Goal: Task Accomplishment & Management: Complete application form

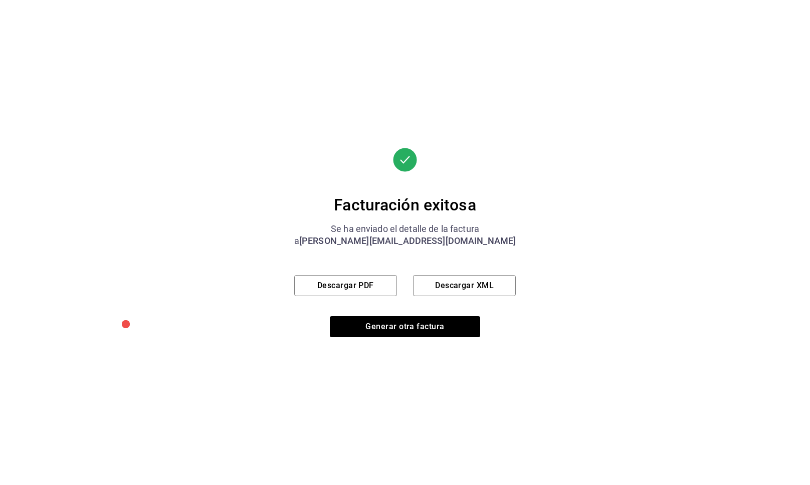
scroll to position [335, 0]
click at [396, 322] on button "Generar otra factura" at bounding box center [405, 326] width 150 height 21
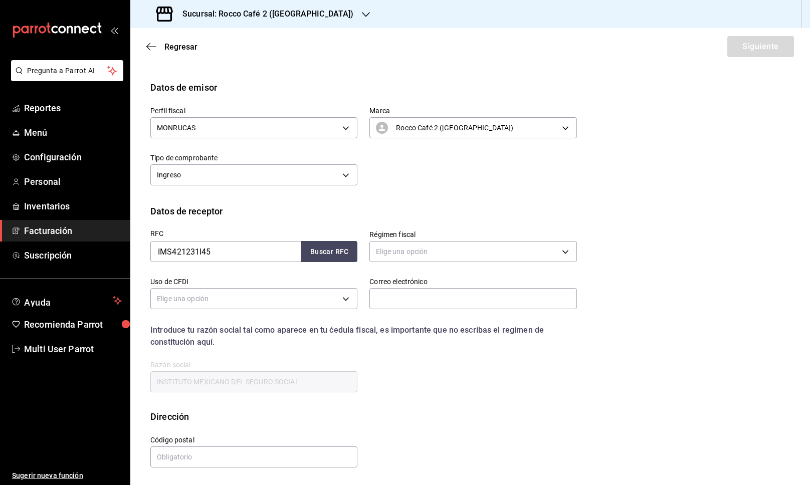
scroll to position [0, 0]
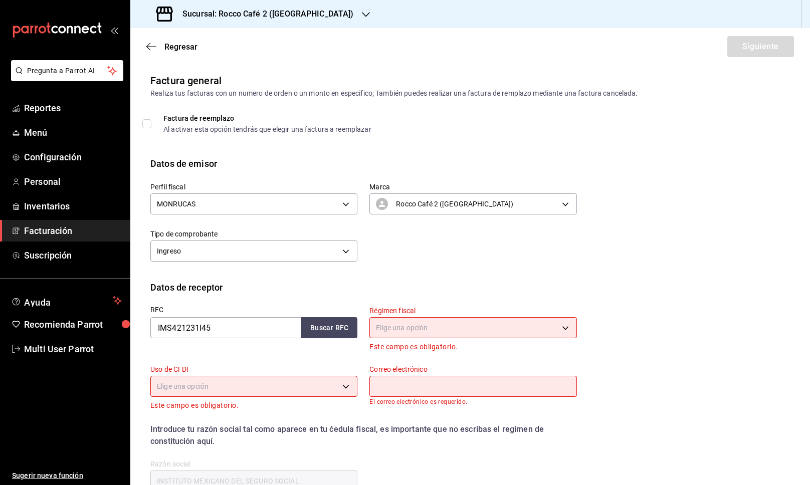
click at [81, 230] on span "Facturación" at bounding box center [73, 231] width 98 height 14
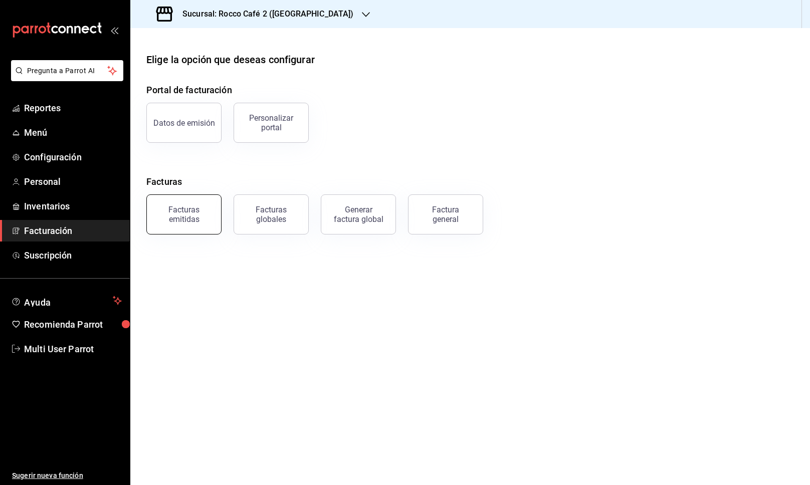
click at [215, 210] on button "Facturas emitidas" at bounding box center [183, 215] width 75 height 40
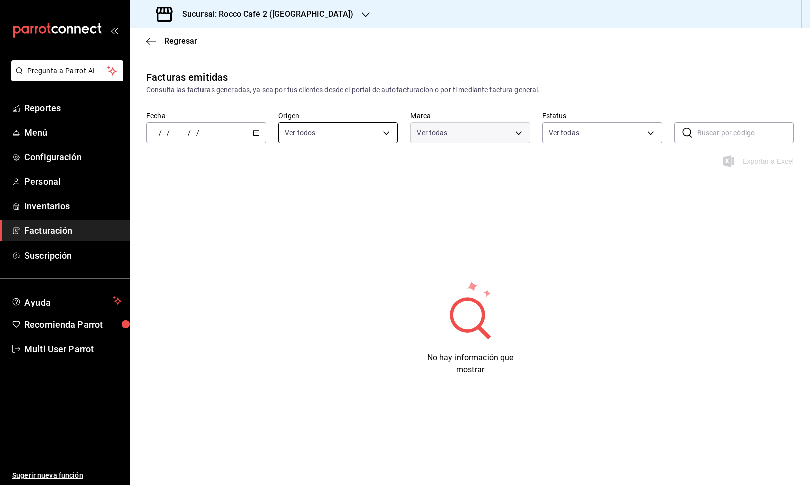
type input "0ad63c78-384e-4216-9fdc-849ce7c9cd69"
click at [257, 133] on icon "button" at bounding box center [256, 132] width 7 height 7
click at [195, 273] on span "Rango de fechas" at bounding box center [194, 276] width 78 height 11
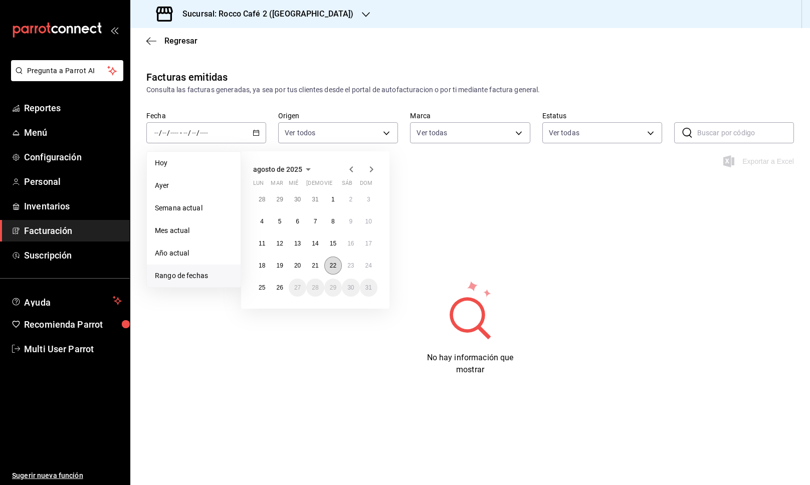
click at [332, 266] on abbr "22" at bounding box center [333, 265] width 7 height 7
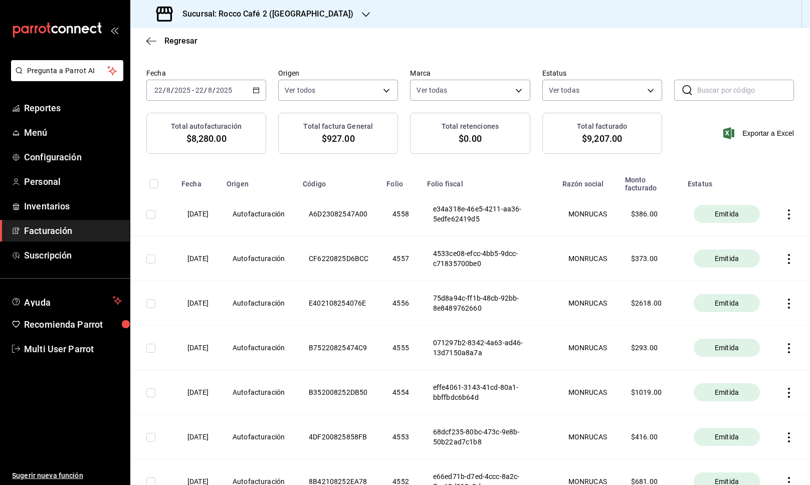
scroll to position [41, 0]
click at [260, 93] on div "[DATE] [DATE] - [DATE] [DATE]" at bounding box center [206, 91] width 120 height 21
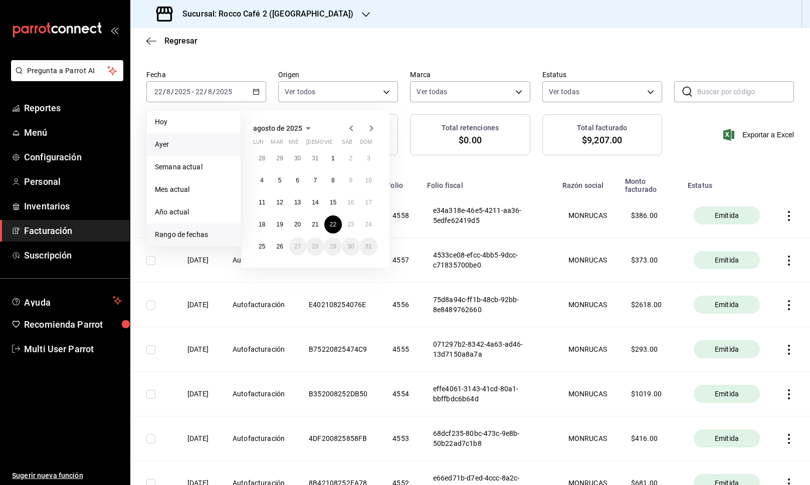
click at [192, 149] on span "Ayer" at bounding box center [194, 144] width 78 height 11
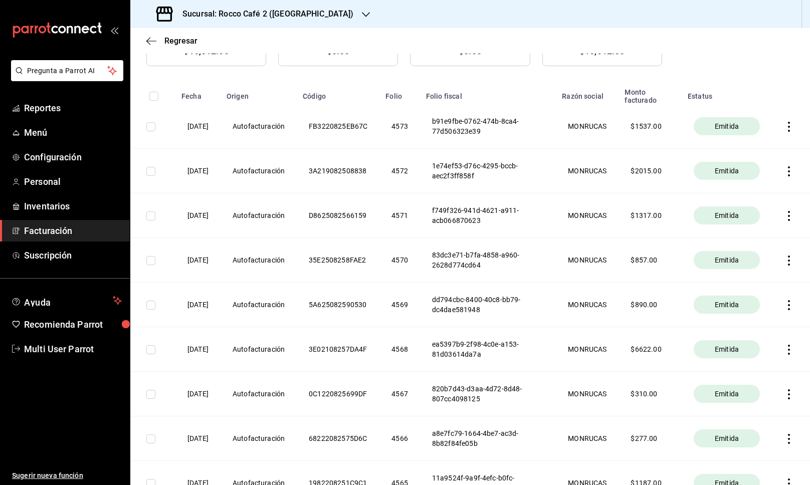
scroll to position [207, 0]
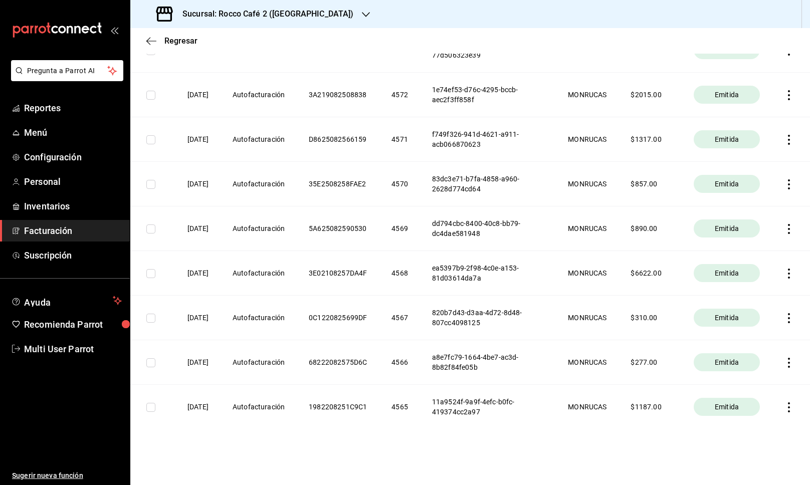
click at [787, 408] on icon "button" at bounding box center [789, 408] width 10 height 10
click at [771, 384] on div "Descargar PDF" at bounding box center [758, 383] width 48 height 8
click at [781, 409] on th at bounding box center [791, 407] width 38 height 45
click at [789, 408] on icon "button" at bounding box center [789, 408] width 2 height 10
click at [755, 435] on div "Cancelar factura" at bounding box center [744, 433] width 52 height 8
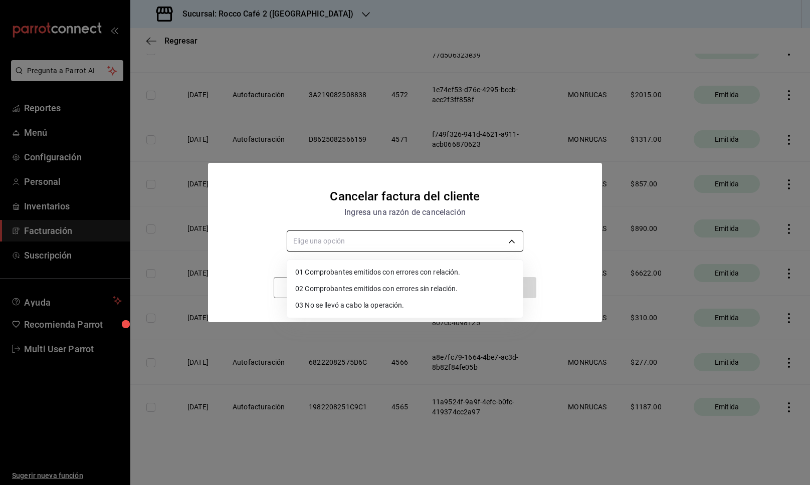
click at [440, 240] on body "Pregunta a Parrot AI Reportes Menú Configuración Personal Inventarios Facturaci…" at bounding box center [405, 242] width 810 height 485
click at [436, 271] on li "01 Comprobantes emitidos con errores con relación." at bounding box center [405, 272] width 236 height 17
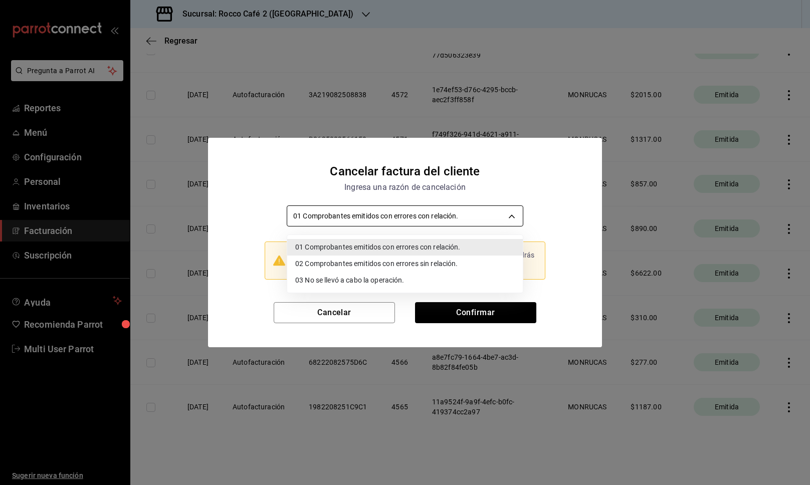
click at [452, 212] on body "Pregunta a Parrot AI Reportes Menú Configuración Personal Inventarios Facturaci…" at bounding box center [405, 242] width 810 height 485
click at [446, 275] on li "03 No se llevó a cabo la operación." at bounding box center [405, 280] width 236 height 17
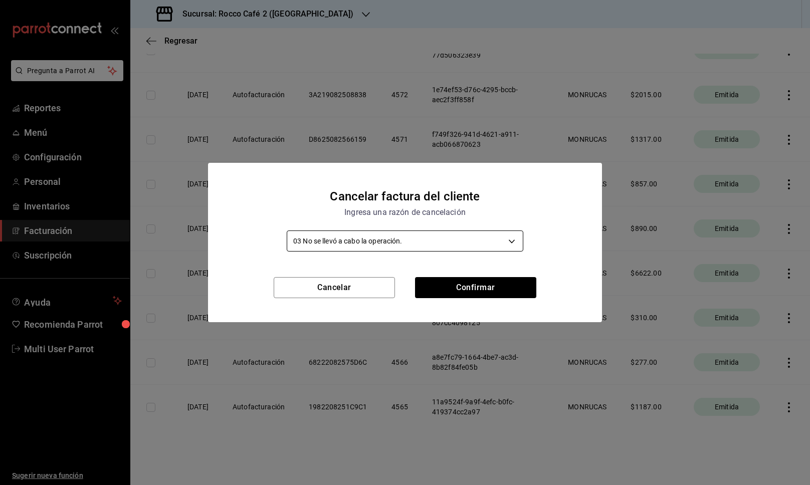
click at [442, 244] on body "Pregunta a Parrot AI Reportes Menú Configuración Personal Inventarios Facturaci…" at bounding box center [405, 242] width 810 height 485
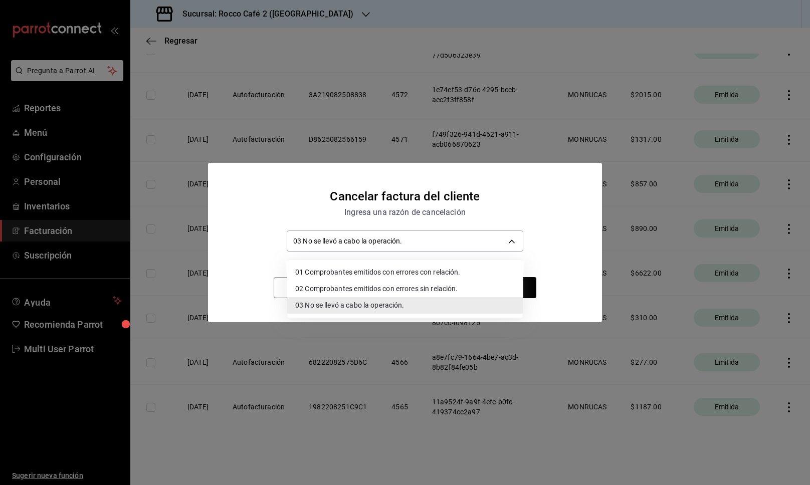
click at [436, 286] on li "02 Comprobantes emitidos con errores sin relación." at bounding box center [405, 289] width 236 height 17
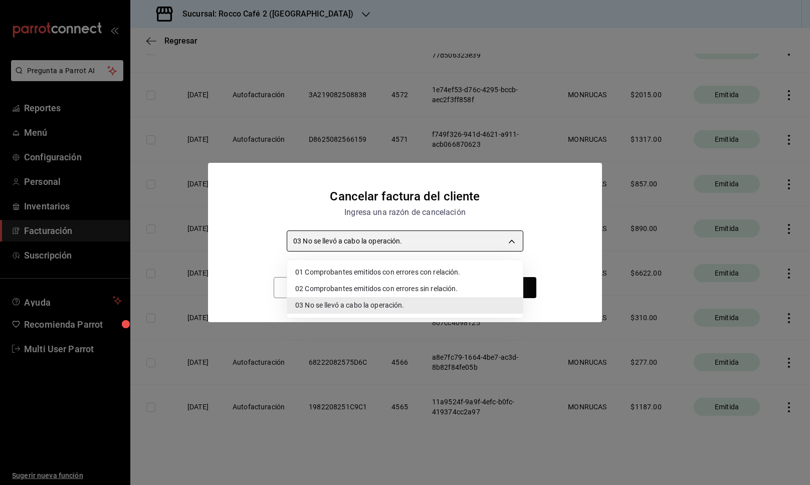
type input "RECEIPT_UNRELATED_ERRORS"
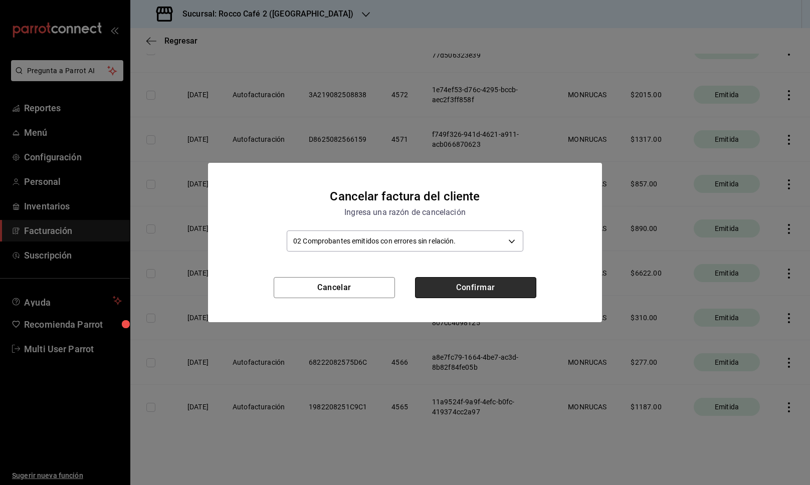
click at [478, 294] on button "Confirmar" at bounding box center [475, 287] width 121 height 21
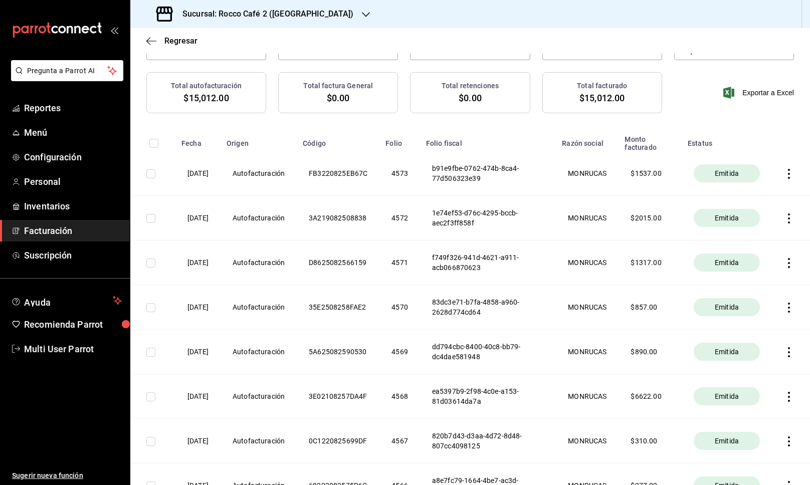
scroll to position [0, 0]
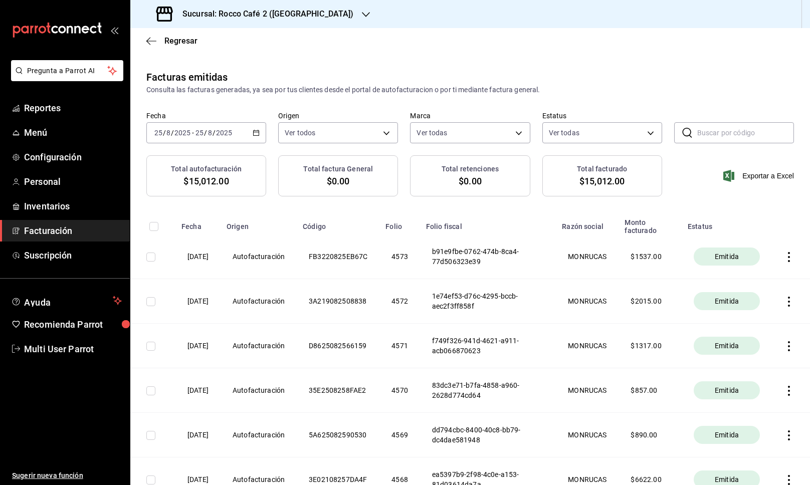
click at [95, 235] on span "Facturación" at bounding box center [73, 231] width 98 height 14
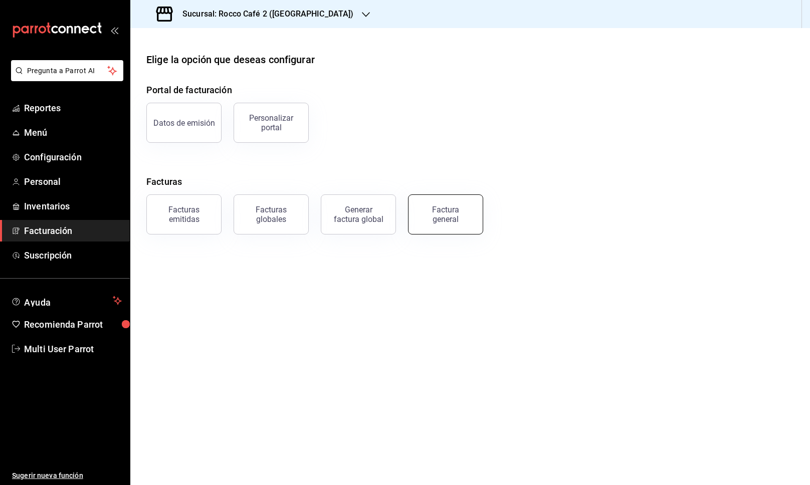
click at [416, 216] on button "Factura general" at bounding box center [445, 215] width 75 height 40
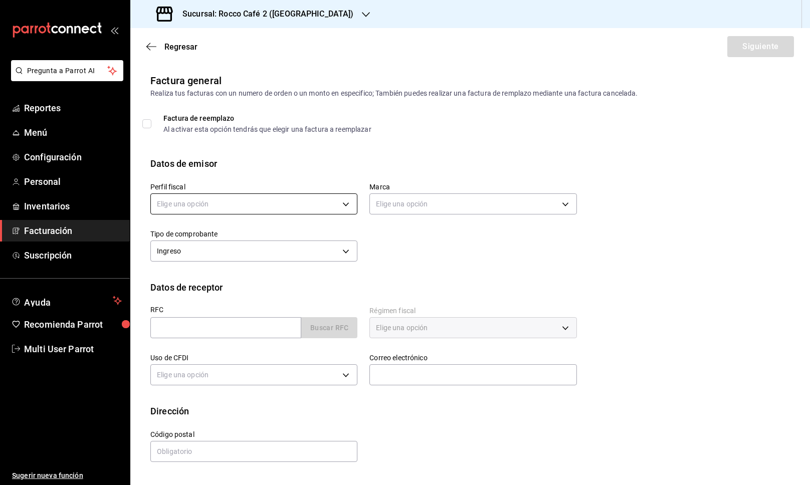
click at [331, 207] on body "Pregunta a Parrot AI Reportes Menú Configuración Personal Inventarios Facturaci…" at bounding box center [405, 242] width 810 height 485
drag, startPoint x: 302, startPoint y: 243, endPoint x: 298, endPoint y: 250, distance: 7.9
click at [299, 250] on ul "Elige una opción MONRUCAS" at bounding box center [254, 245] width 206 height 45
click at [298, 250] on li "MONRUCAS" at bounding box center [254, 255] width 206 height 19
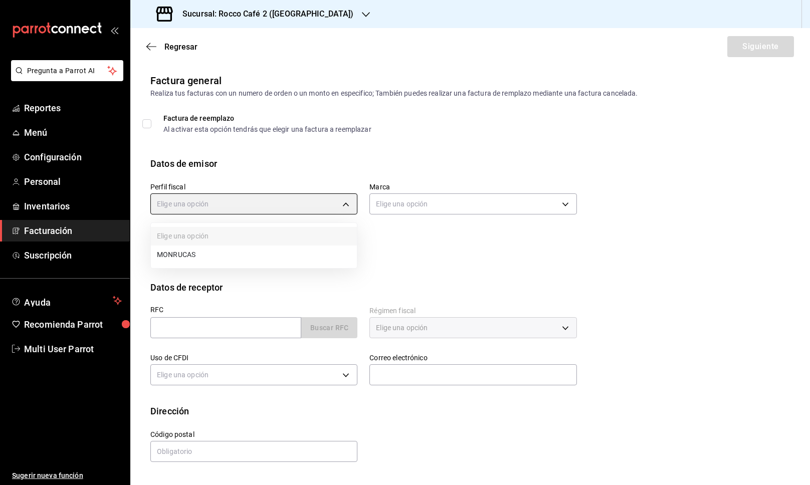
type input "59163feb-dcfb-4775-8e0c-4e7adf7c7f42"
type input "0ad63c78-384e-4216-9fdc-849ce7c9cd69"
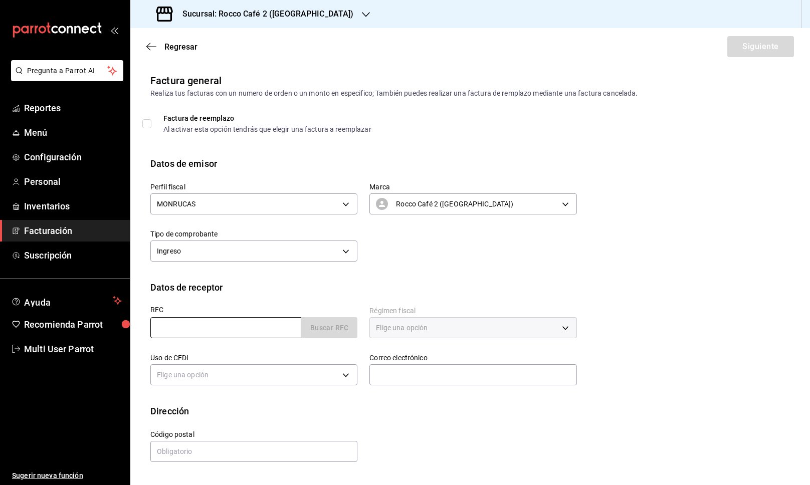
click at [259, 329] on input "text" at bounding box center [225, 327] width 151 height 21
type input "IMS421231I45"
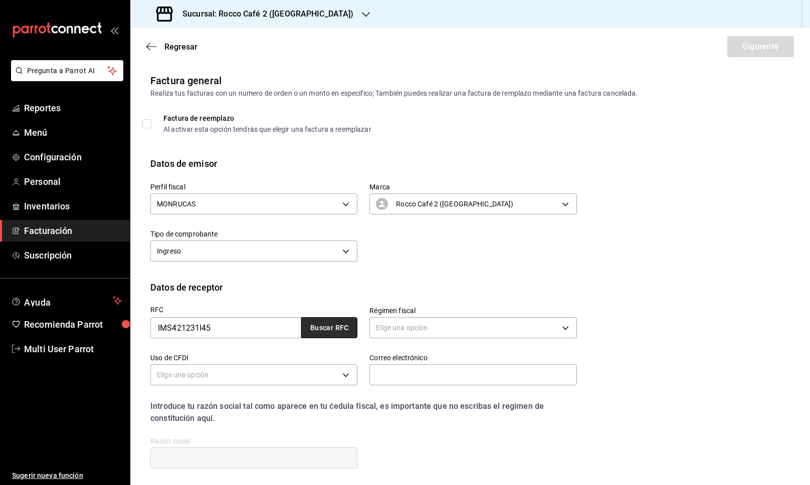
click at [328, 337] on button "Buscar RFC" at bounding box center [329, 327] width 56 height 21
type input "603"
type input "S01"
type input "[PERSON_NAME][EMAIL_ADDRESS][DOMAIN_NAME]"
type input "06600"
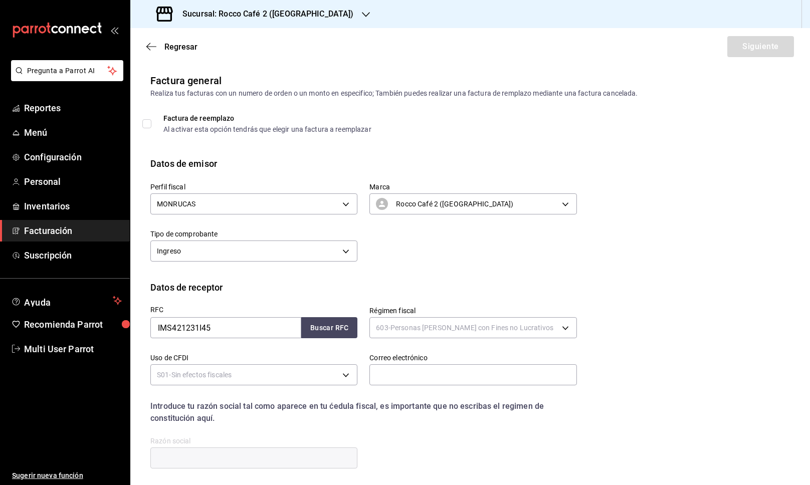
type input "INSTITUTO MEXICANO DEL SEGURO SOCIAL"
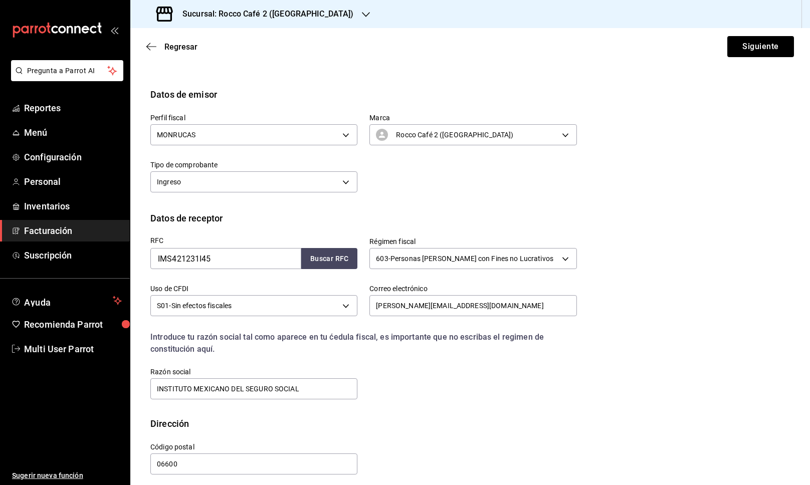
scroll to position [76, 0]
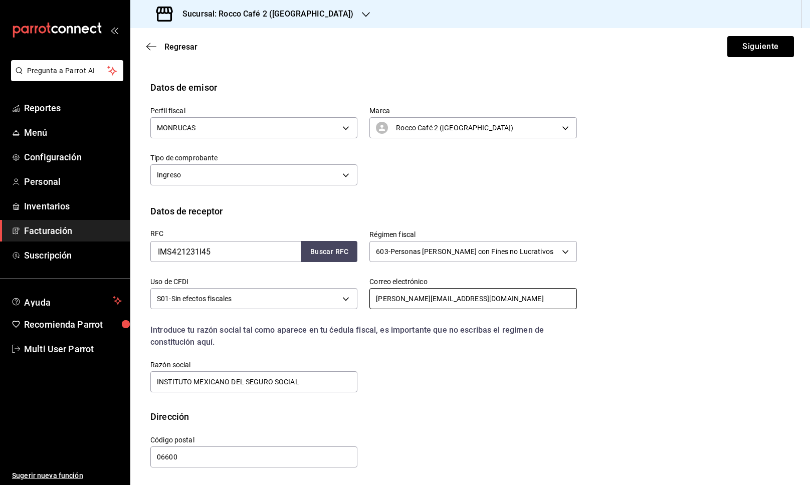
click at [555, 297] on input "[PERSON_NAME][EMAIL_ADDRESS][DOMAIN_NAME]" at bounding box center [473, 298] width 207 height 21
click at [510, 295] on input "[PERSON_NAME][EMAIL_ADDRESS][DOMAIN_NAME]" at bounding box center [473, 298] width 207 height 21
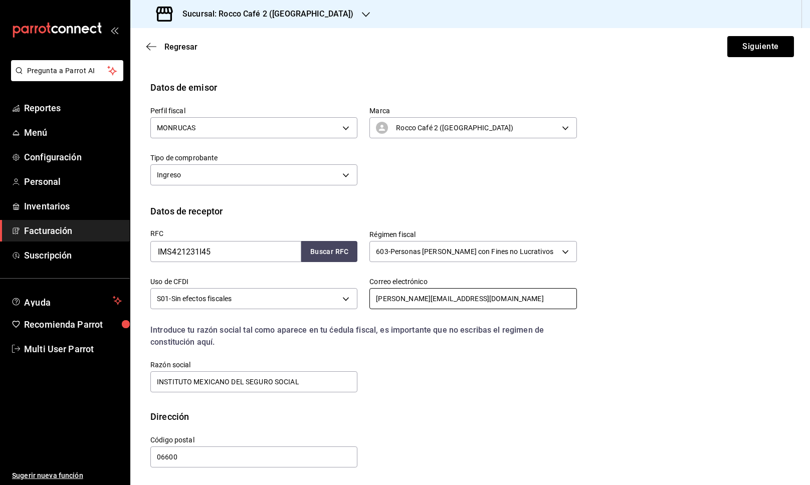
click at [510, 295] on input "[PERSON_NAME][EMAIL_ADDRESS][DOMAIN_NAME]" at bounding box center [473, 298] width 207 height 21
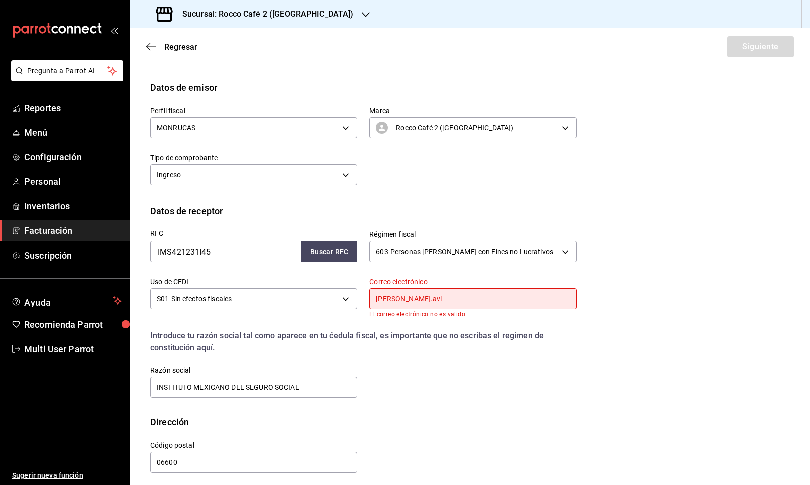
click at [453, 295] on input "[PERSON_NAME].avi" at bounding box center [473, 298] width 207 height 21
paste input "[EMAIL_ADDRESS][DOMAIN_NAME]"
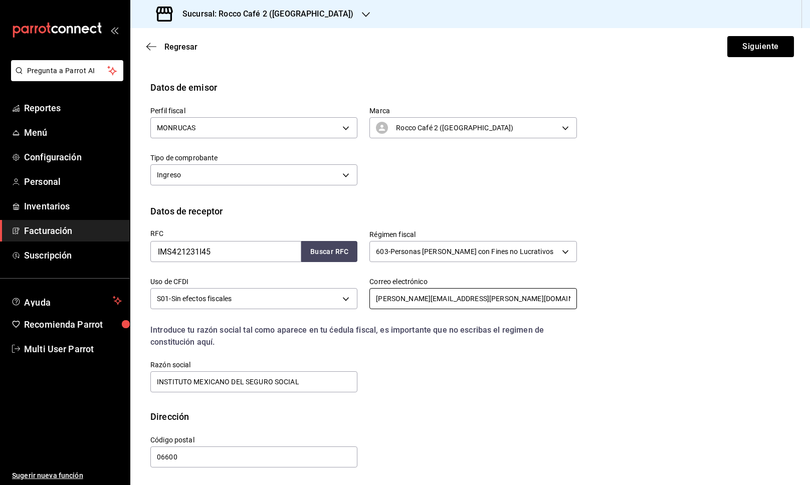
type input "[PERSON_NAME][EMAIL_ADDRESS][PERSON_NAME][DOMAIN_NAME]"
click at [518, 280] on label "Correo electrónico" at bounding box center [473, 281] width 207 height 7
click at [379, 298] on input "[PERSON_NAME][EMAIL_ADDRESS][PERSON_NAME][DOMAIN_NAME]" at bounding box center [473, 298] width 207 height 21
click at [781, 44] on button "Siguiente" at bounding box center [761, 46] width 67 height 21
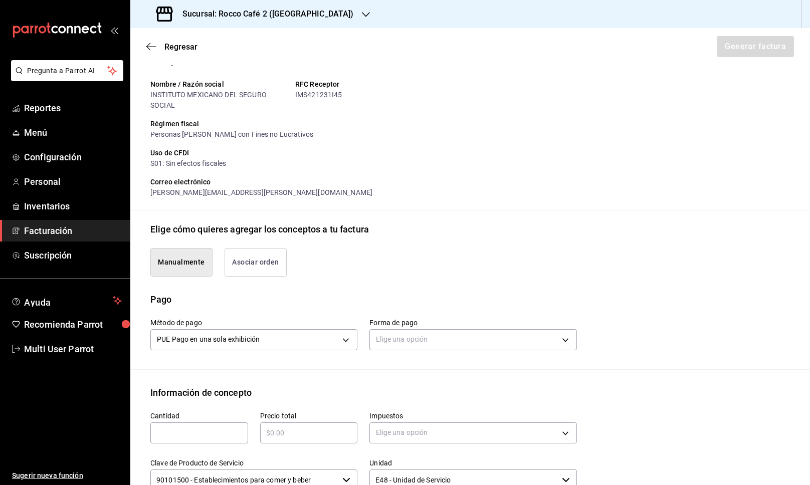
scroll to position [94, 0]
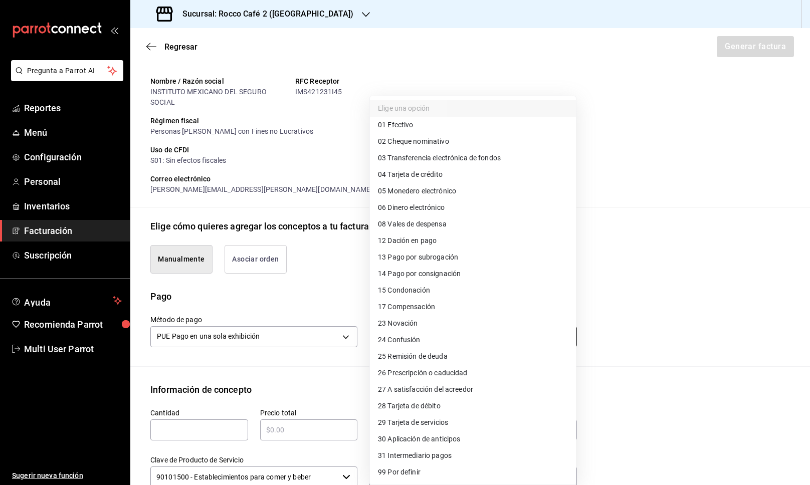
click at [439, 342] on body "Pregunta a Parrot AI Reportes Menú Configuración Personal Inventarios Facturaci…" at bounding box center [405, 242] width 810 height 485
click at [496, 179] on li "04 Tarjeta de crédito" at bounding box center [473, 175] width 206 height 17
type input "04"
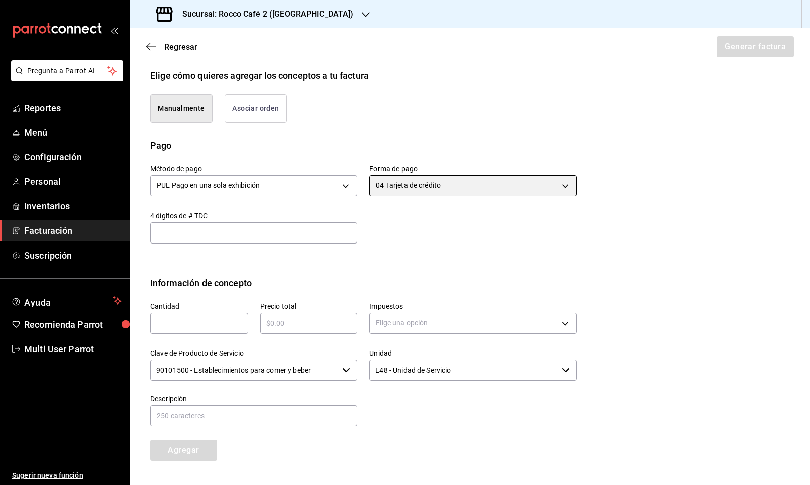
scroll to position [265, 0]
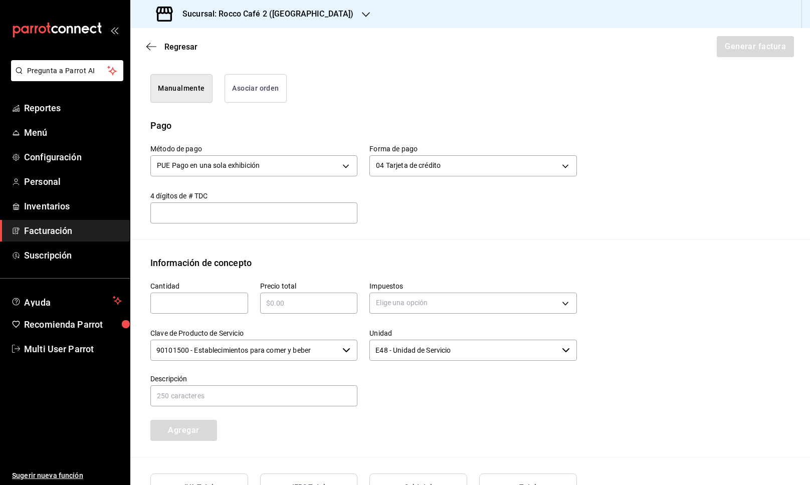
click at [225, 306] on input "text" at bounding box center [199, 303] width 98 height 12
type input "1"
click at [311, 304] on input "text" at bounding box center [309, 303] width 98 height 12
type input "$1187"
click at [399, 295] on body "Pregunta a Parrot AI Reportes Menú Configuración Personal Inventarios Facturaci…" at bounding box center [405, 242] width 810 height 485
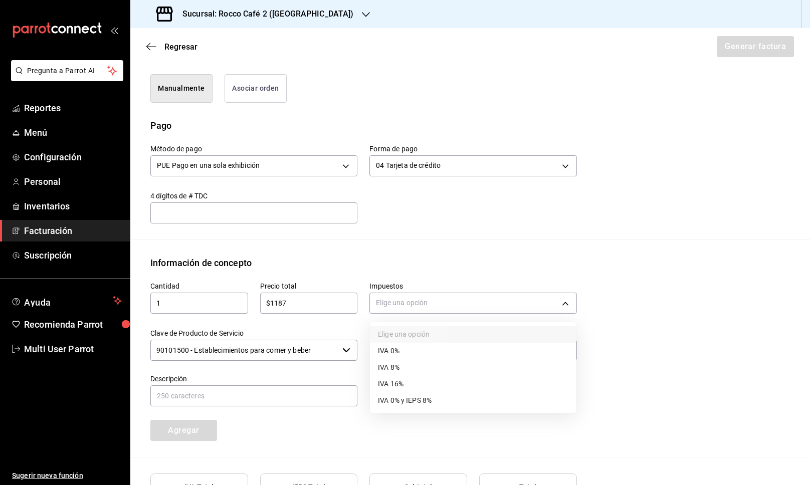
click at [408, 371] on li "IVA 8%" at bounding box center [473, 368] width 206 height 17
type input "IVA_8"
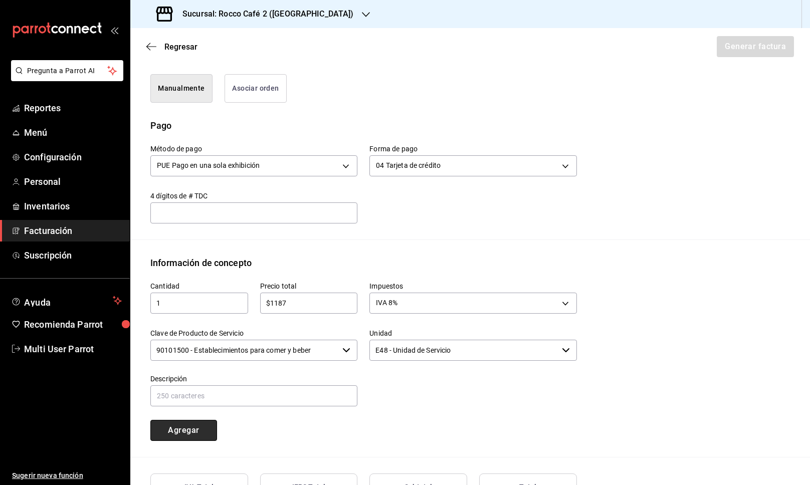
click at [209, 429] on button "Agregar" at bounding box center [183, 430] width 67 height 21
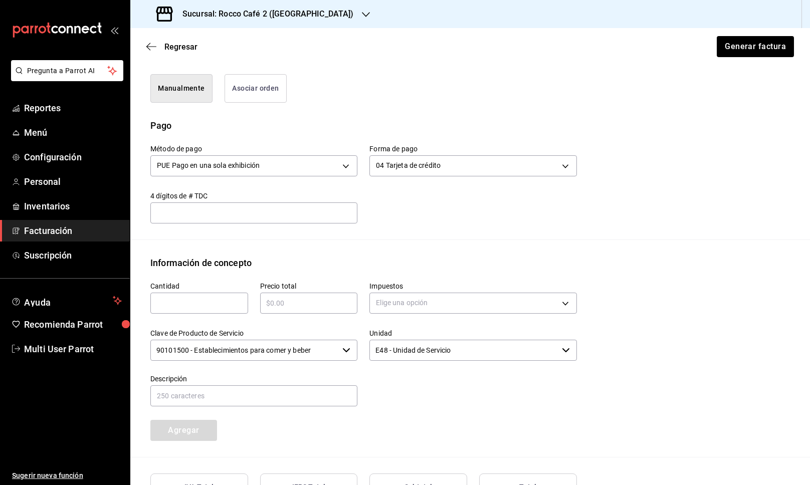
scroll to position [379, 0]
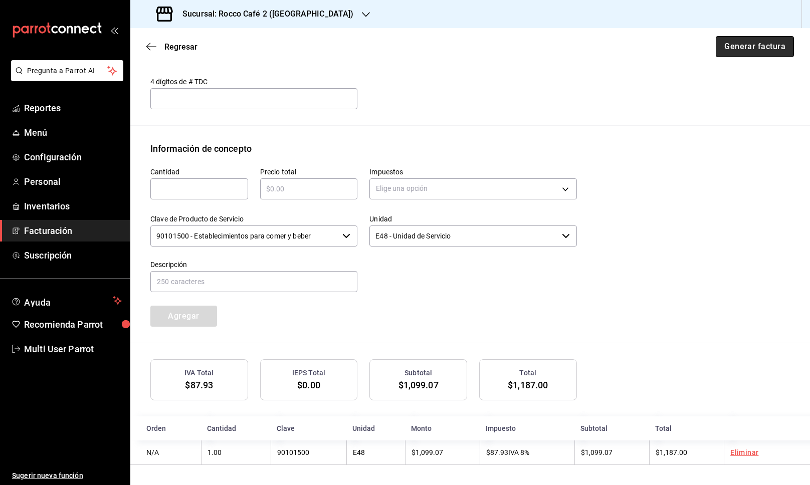
click at [749, 48] on button "Generar factura" at bounding box center [755, 46] width 78 height 21
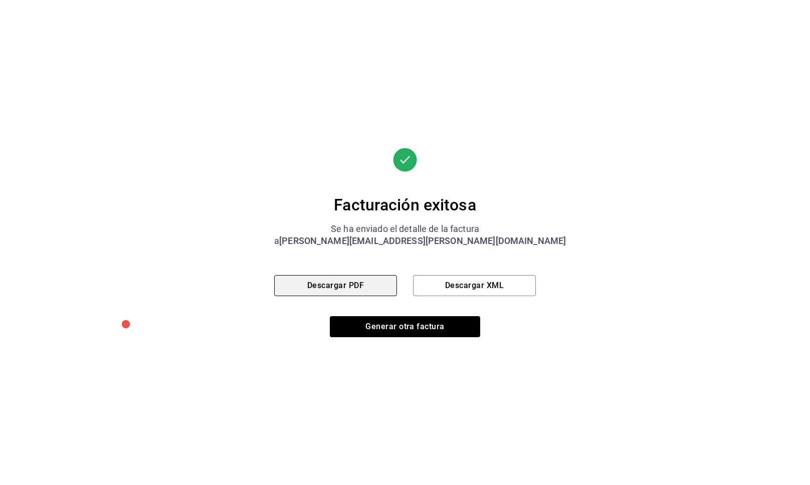
click at [371, 286] on button "Descargar PDF" at bounding box center [335, 285] width 123 height 21
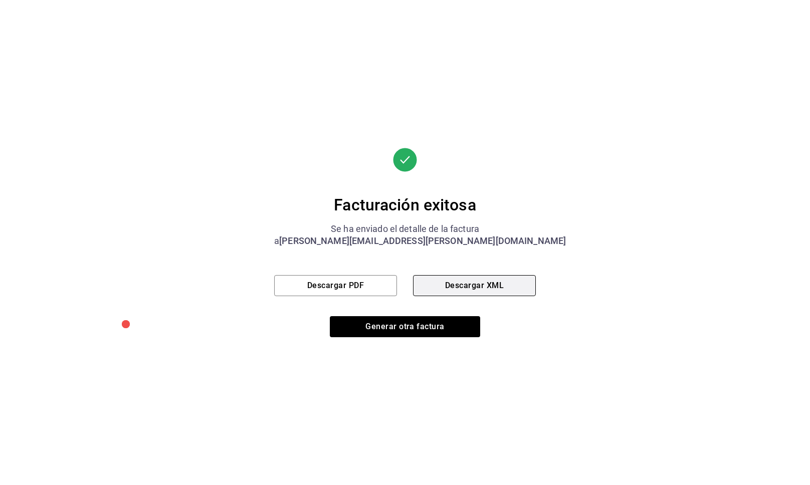
click at [462, 284] on button "Descargar XML" at bounding box center [474, 285] width 123 height 21
